Goal: Navigation & Orientation: Find specific page/section

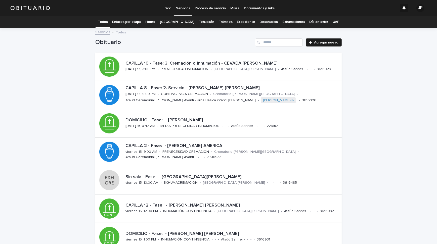
click at [130, 21] on link "Enlaces por etapa" at bounding box center [126, 22] width 29 height 12
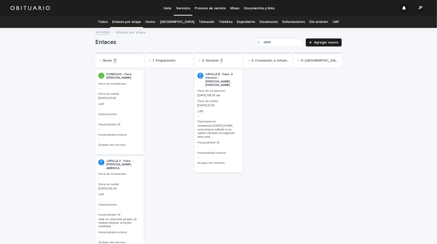
click at [108, 21] on link "Todos" at bounding box center [103, 22] width 10 height 12
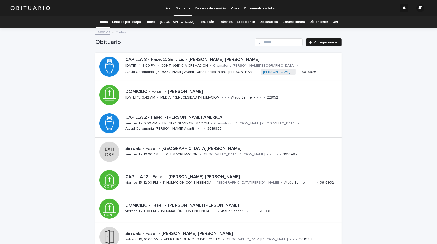
click at [125, 22] on link "Enlaces por etapa" at bounding box center [126, 22] width 29 height 12
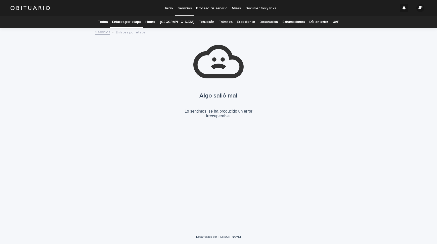
click at [108, 22] on link "Todos" at bounding box center [103, 22] width 10 height 12
